Goal: Task Accomplishment & Management: Manage account settings

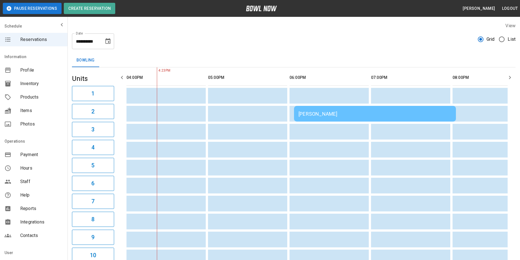
click at [340, 112] on div "[PERSON_NAME]" at bounding box center [375, 114] width 153 height 6
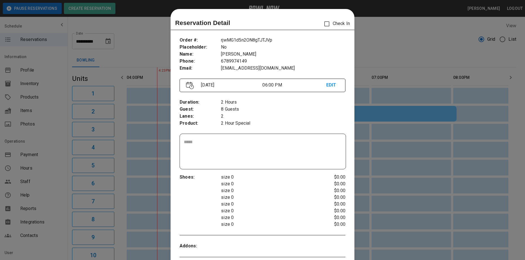
scroll to position [9, 0]
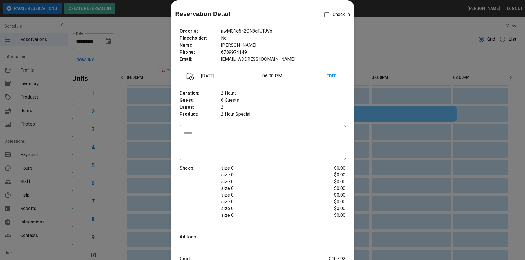
click at [409, 50] on div at bounding box center [262, 130] width 525 height 260
